Goal: Transaction & Acquisition: Purchase product/service

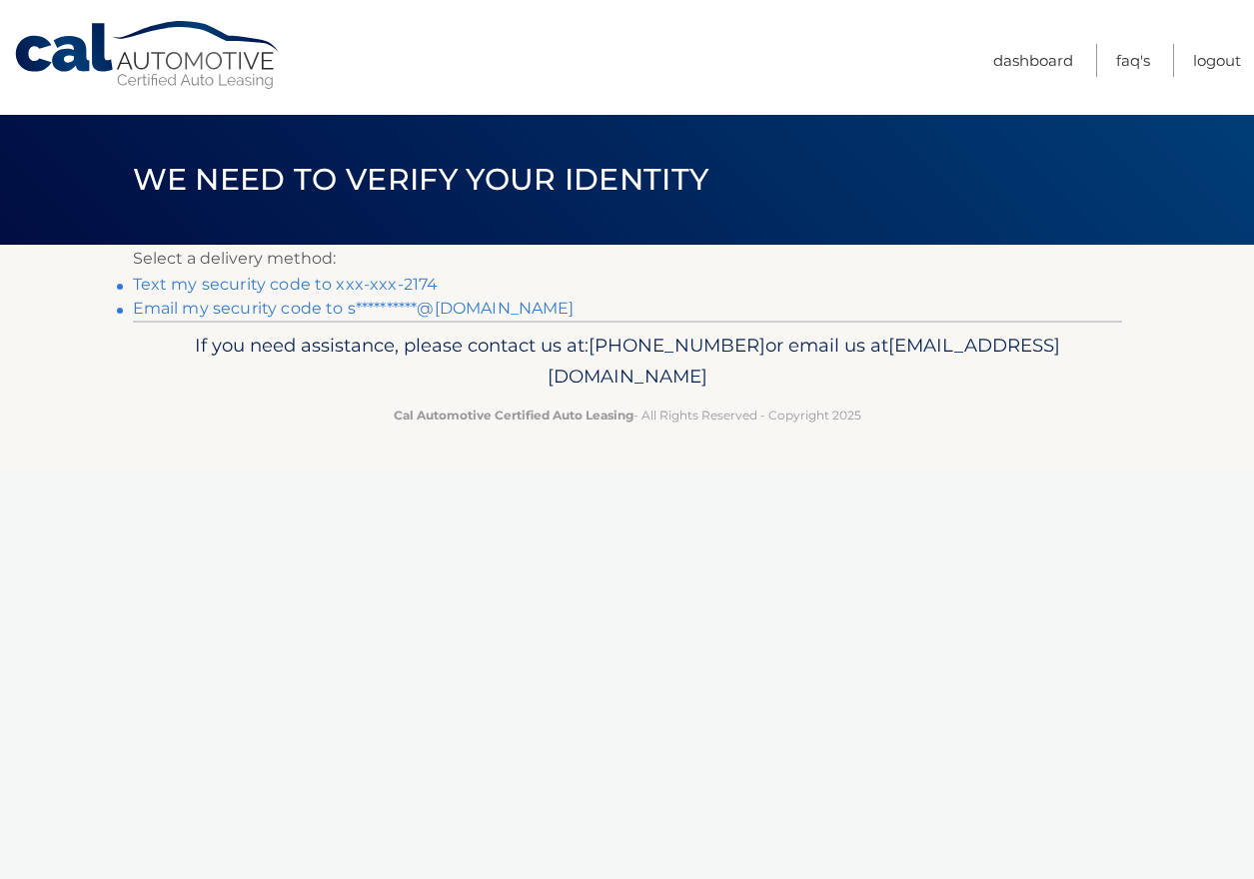
click at [391, 304] on link "**********" at bounding box center [354, 308] width 442 height 19
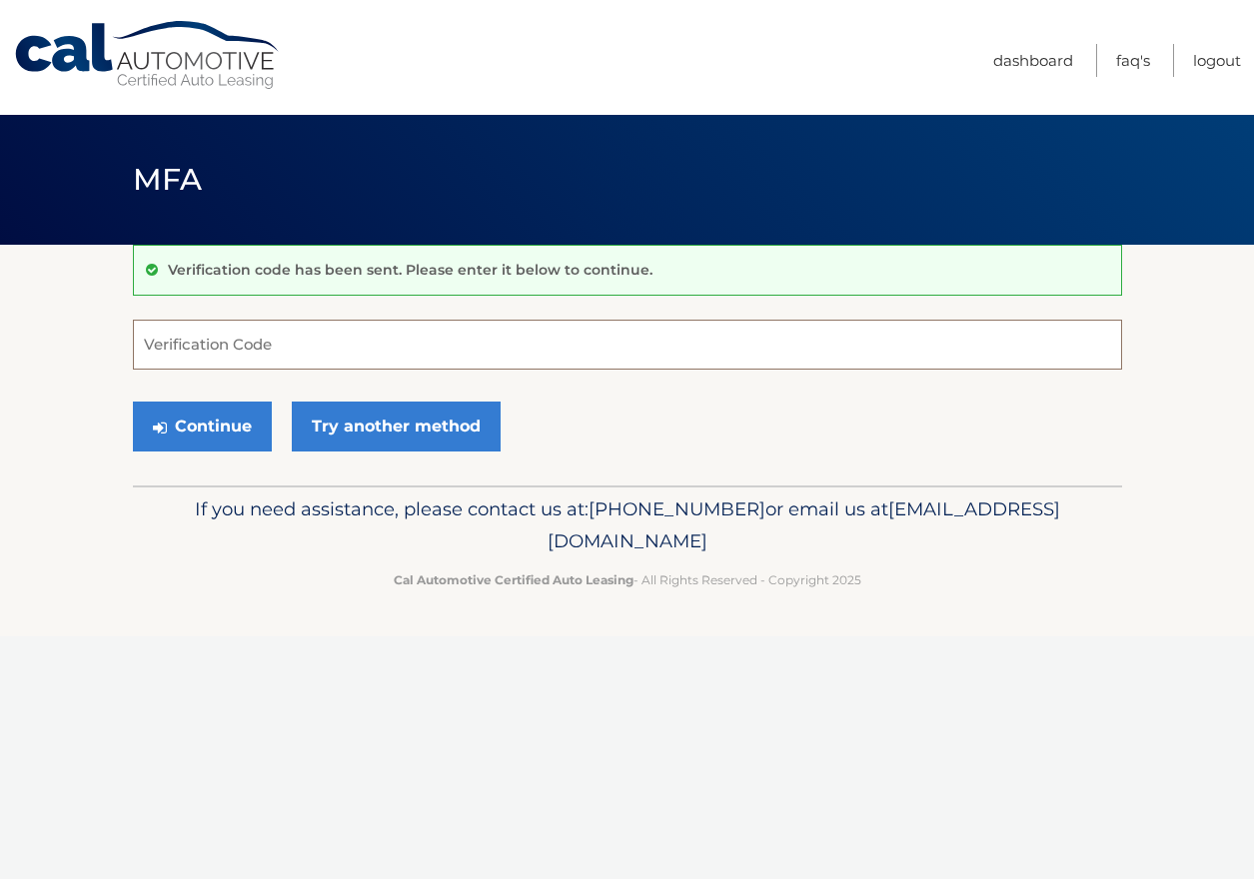
click at [238, 347] on input "Verification Code" at bounding box center [627, 345] width 989 height 50
type input "758593"
click at [219, 434] on button "Continue" at bounding box center [202, 427] width 139 height 50
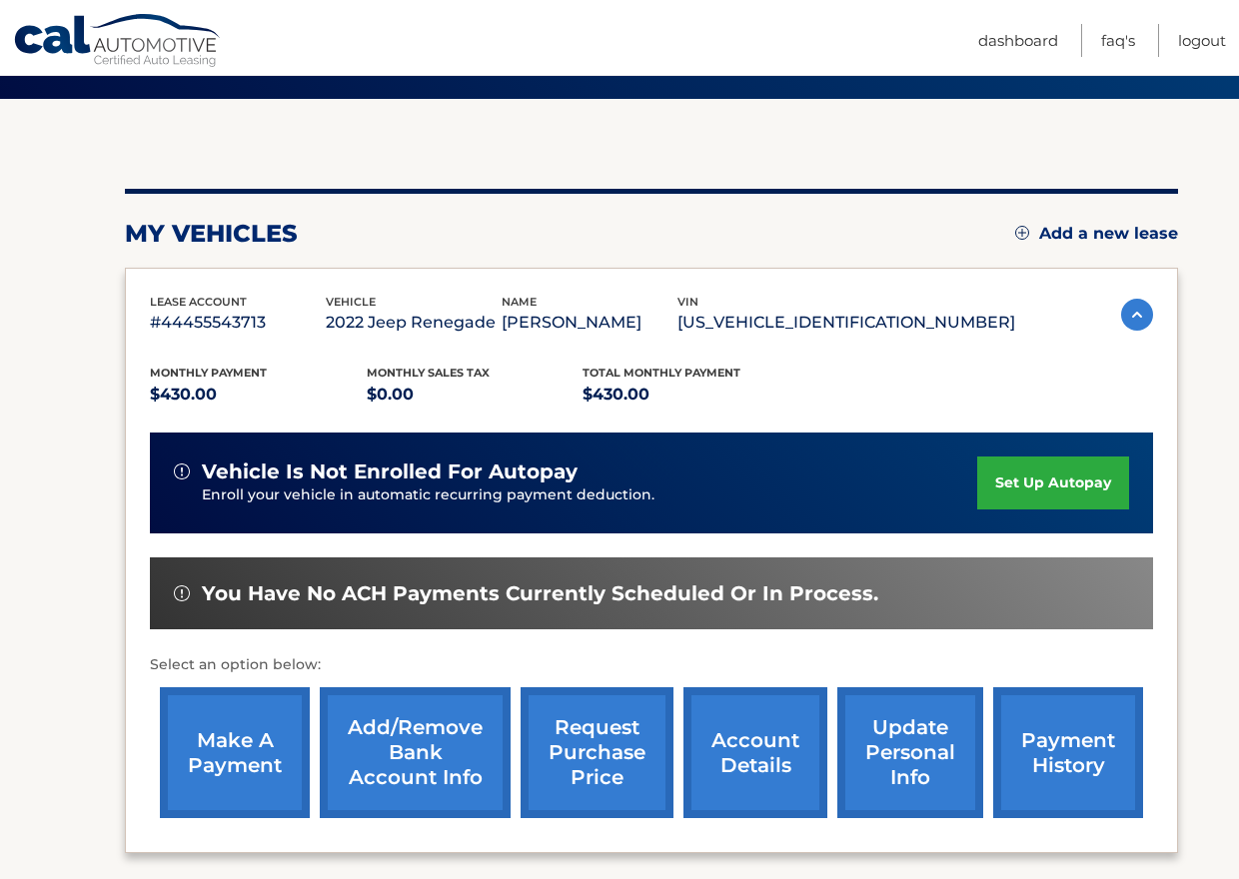
scroll to position [100, 0]
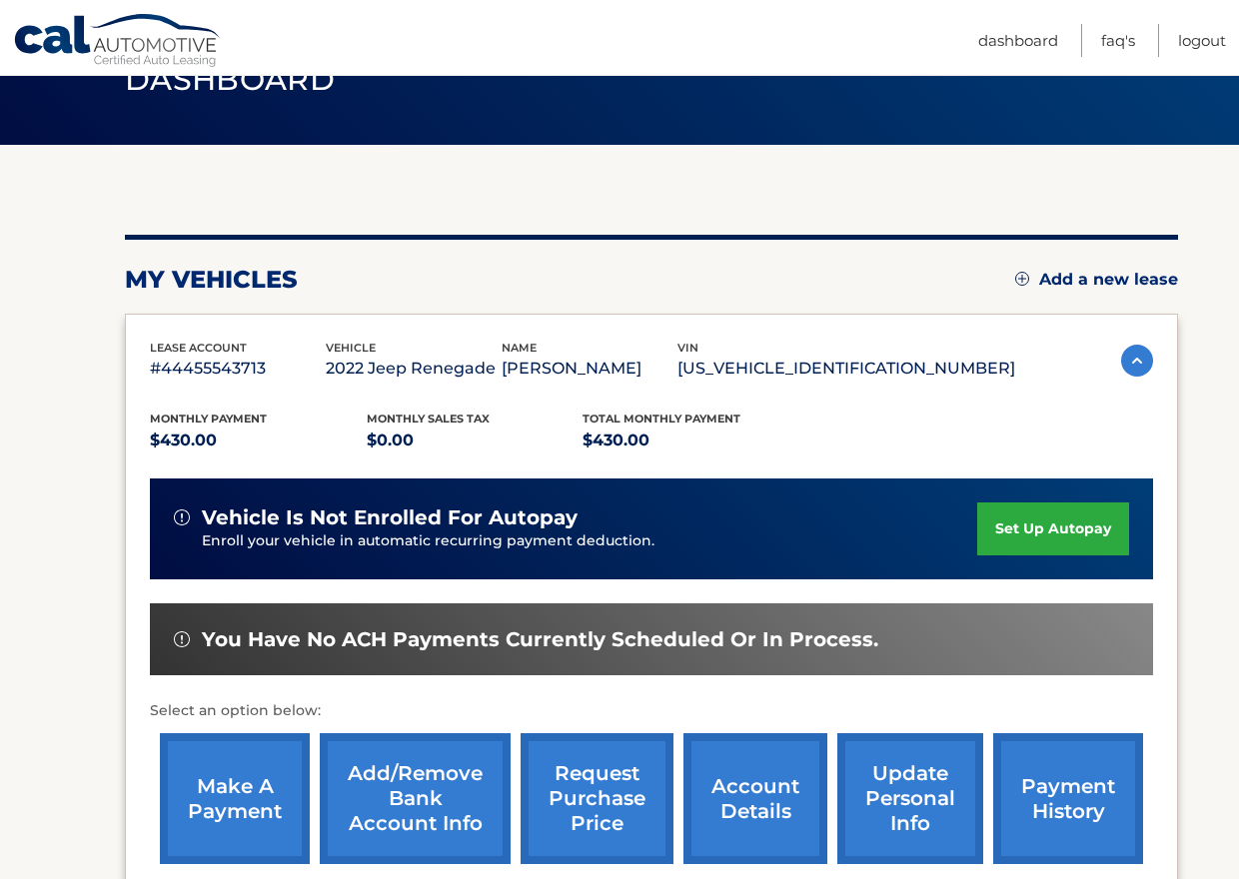
click at [232, 801] on link "make a payment" at bounding box center [235, 798] width 150 height 131
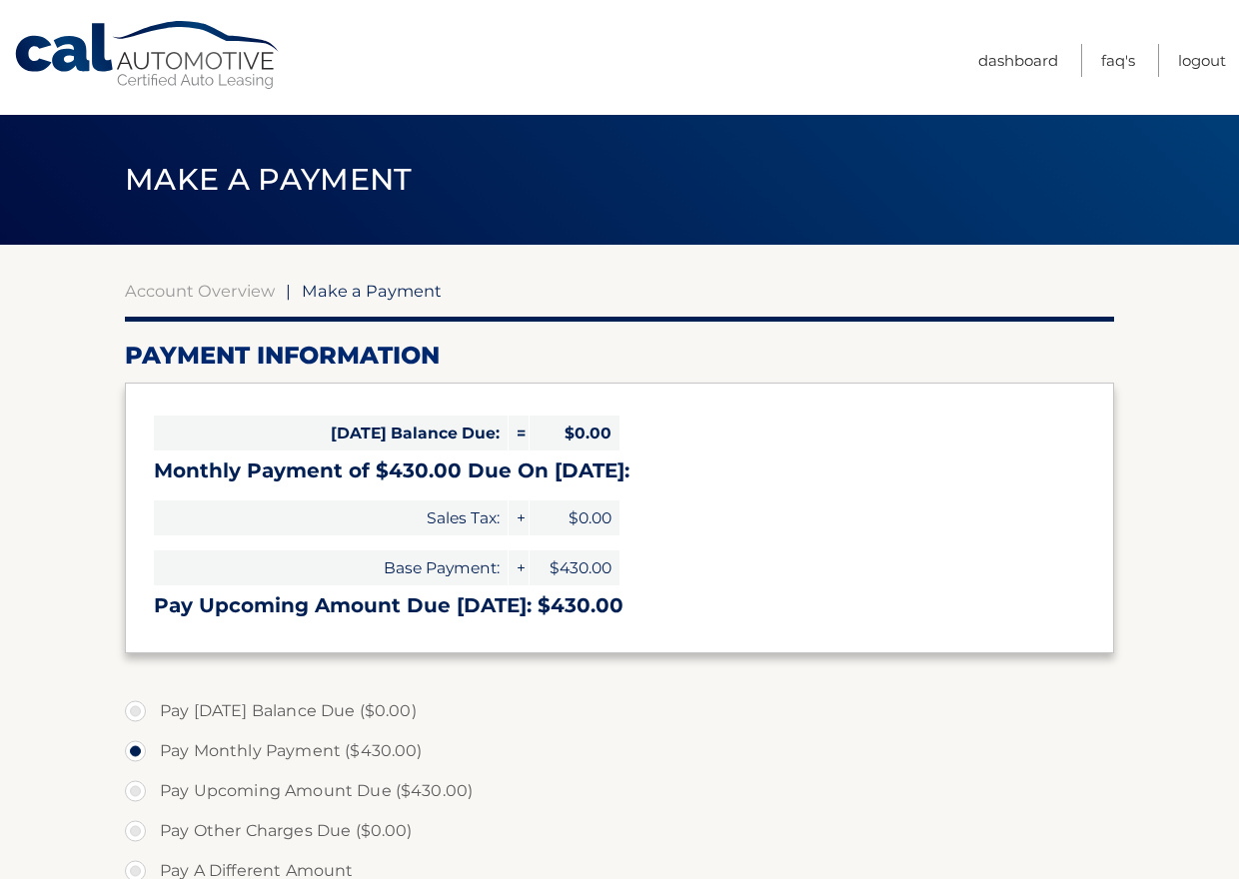
select select "OTY0OGJkNTItNzU2OS00NGNjLWI3ODAtMDJkY2QzZWM1NjQ2"
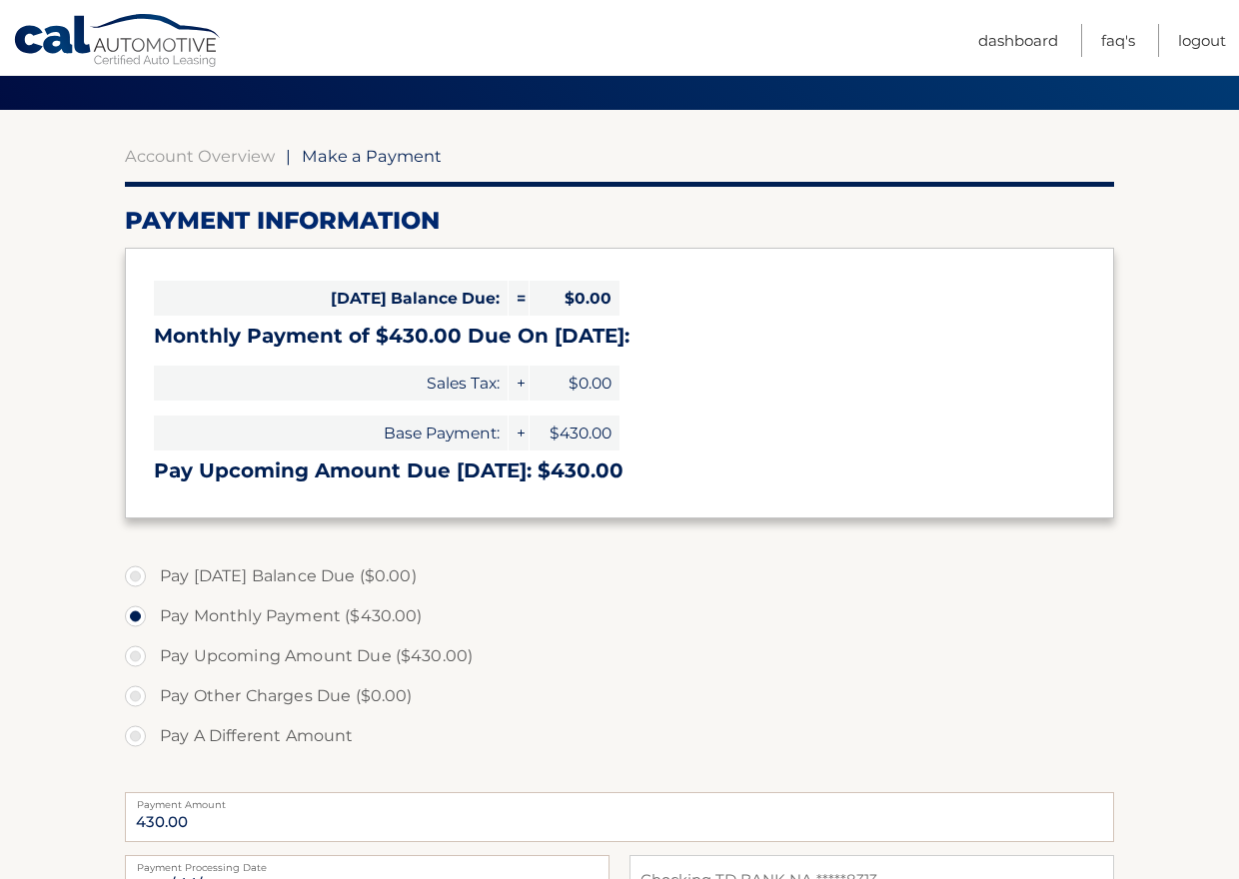
scroll to position [100, 0]
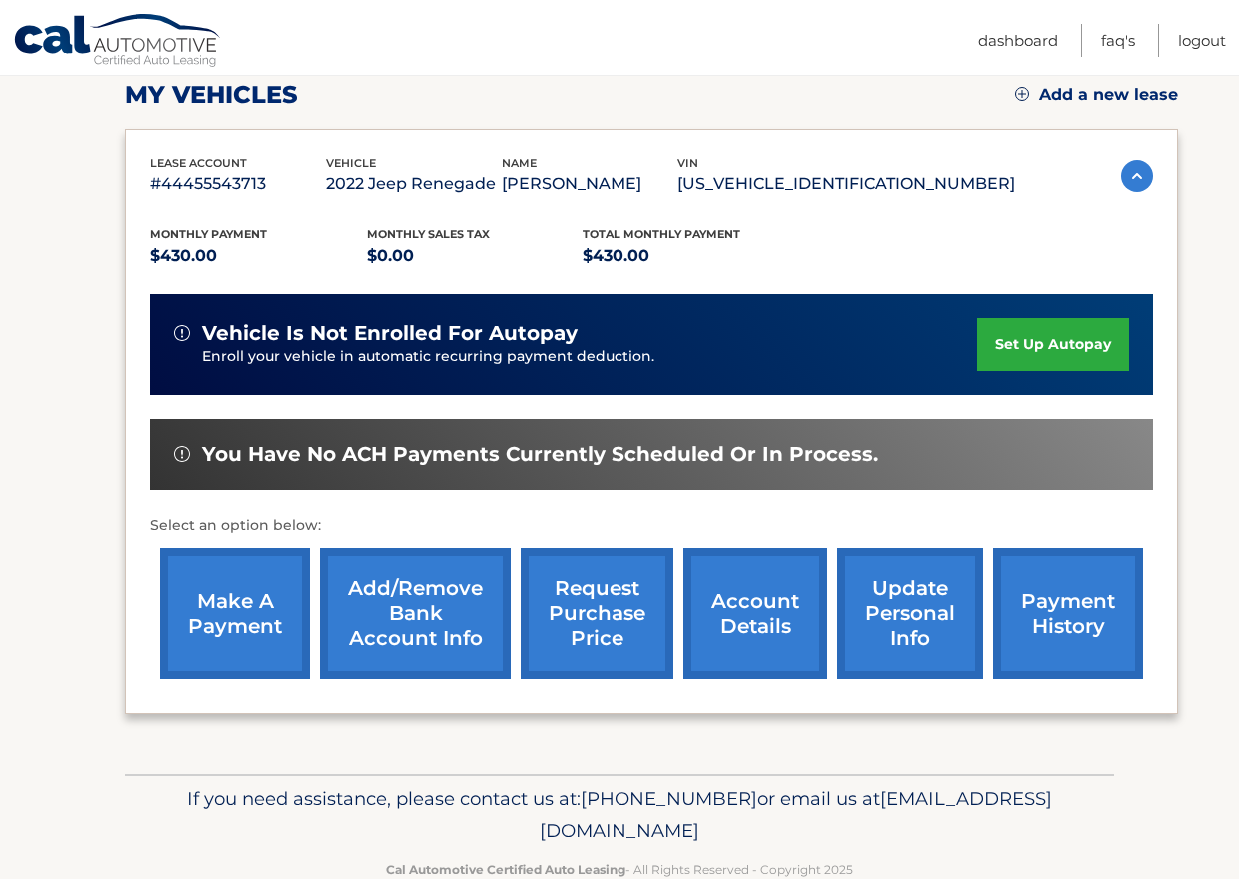
scroll to position [332, 0]
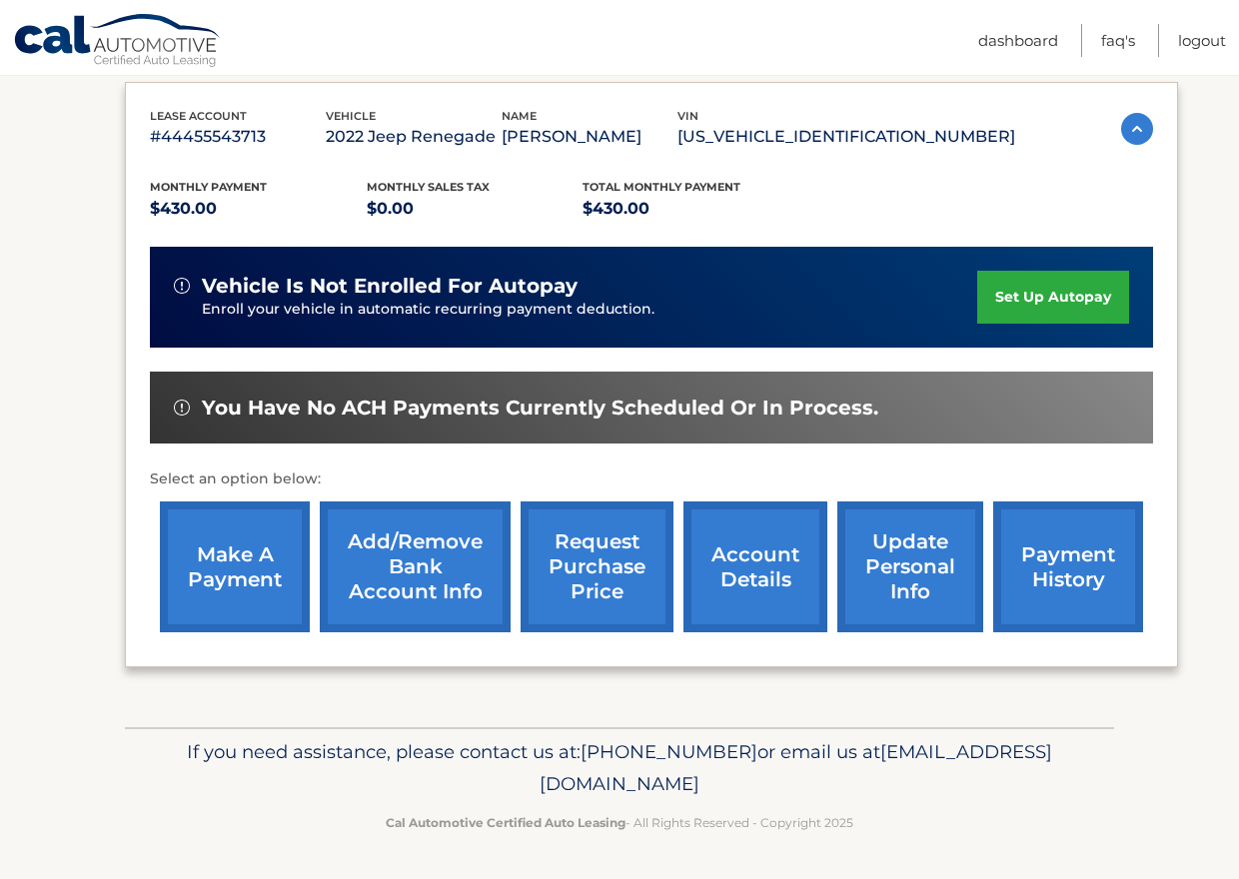
click at [245, 603] on link "make a payment" at bounding box center [235, 566] width 150 height 131
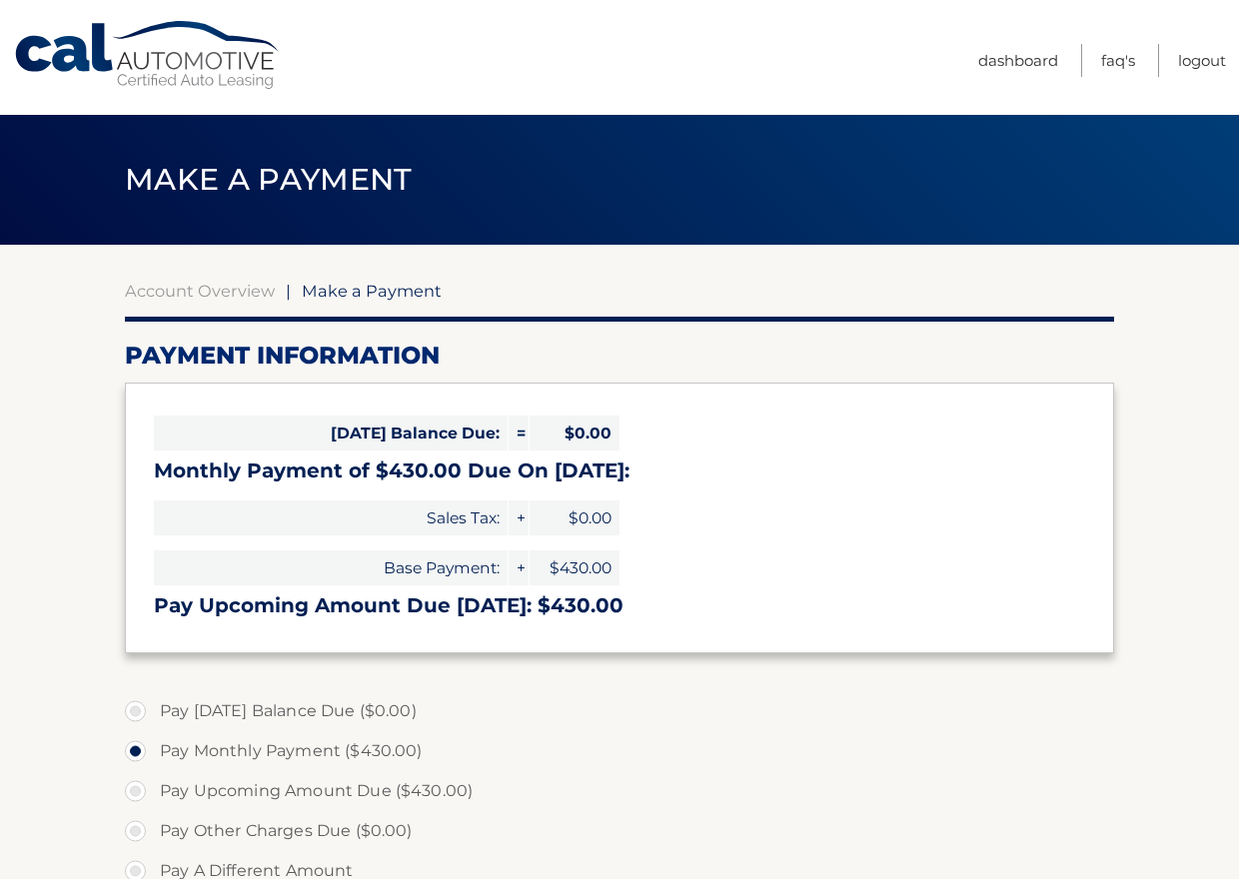
select select "OTY0OGJkNTItNzU2OS00NGNjLWI3ODAtMDJkY2QzZWM1NjQ2"
